Goal: Information Seeking & Learning: Learn about a topic

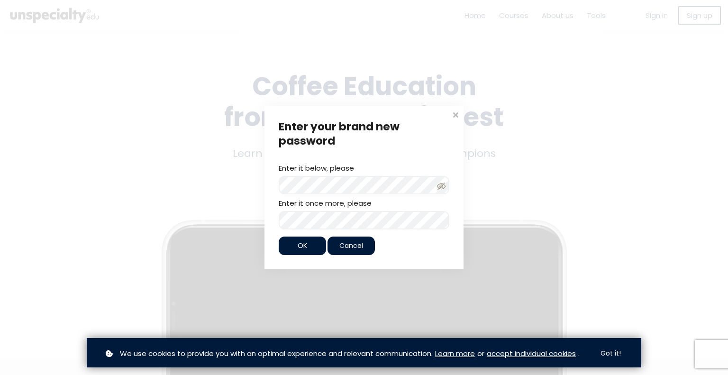
click at [305, 250] on span "OK" at bounding box center [302, 246] width 9 height 10
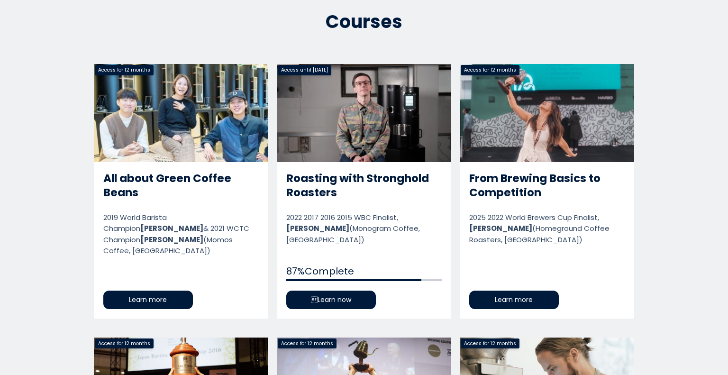
scroll to position [459, 0]
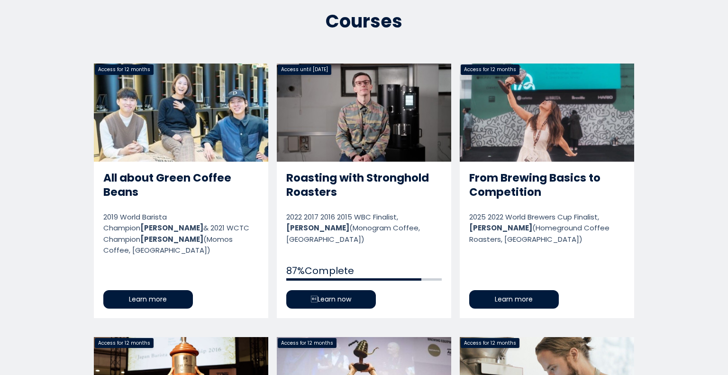
click at [546, 130] on link "From Brewing Basics to Competition" at bounding box center [547, 191] width 174 height 254
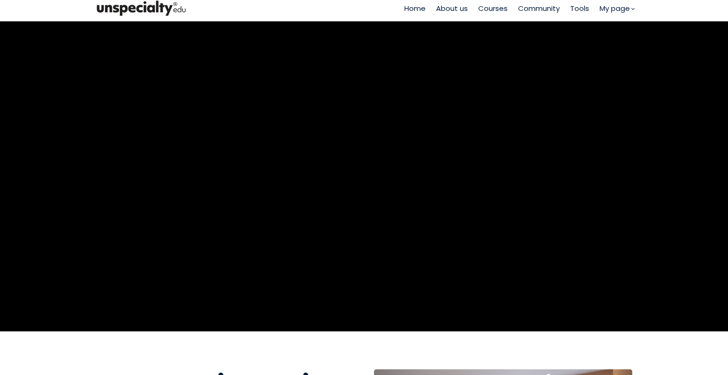
scroll to position [6, 0]
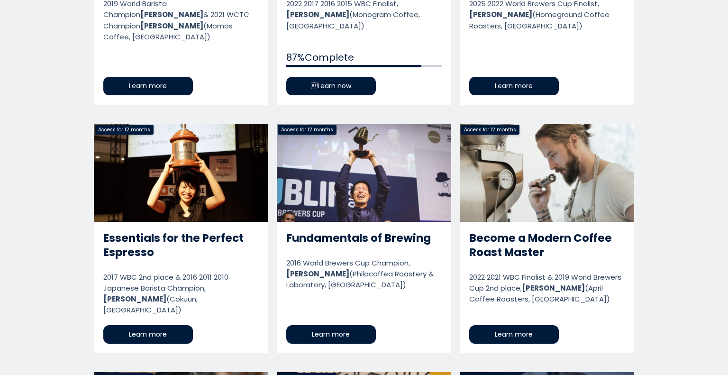
scroll to position [656, 0]
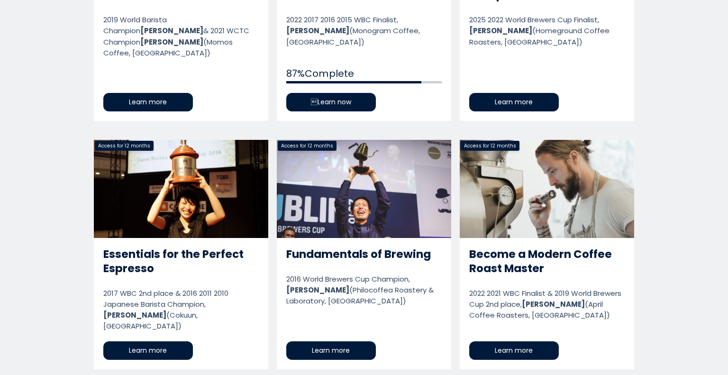
click at [527, 187] on link "Become a Modern Coffee Roast Master" at bounding box center [547, 254] width 174 height 229
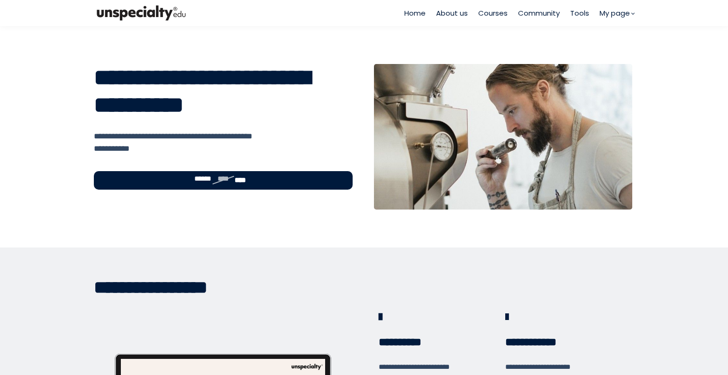
click at [541, 174] on div at bounding box center [503, 137] width 259 height 146
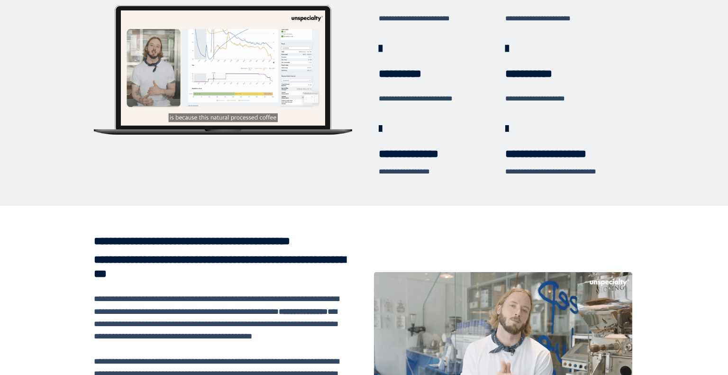
scroll to position [278, 0]
